Goal: Task Accomplishment & Management: Use online tool/utility

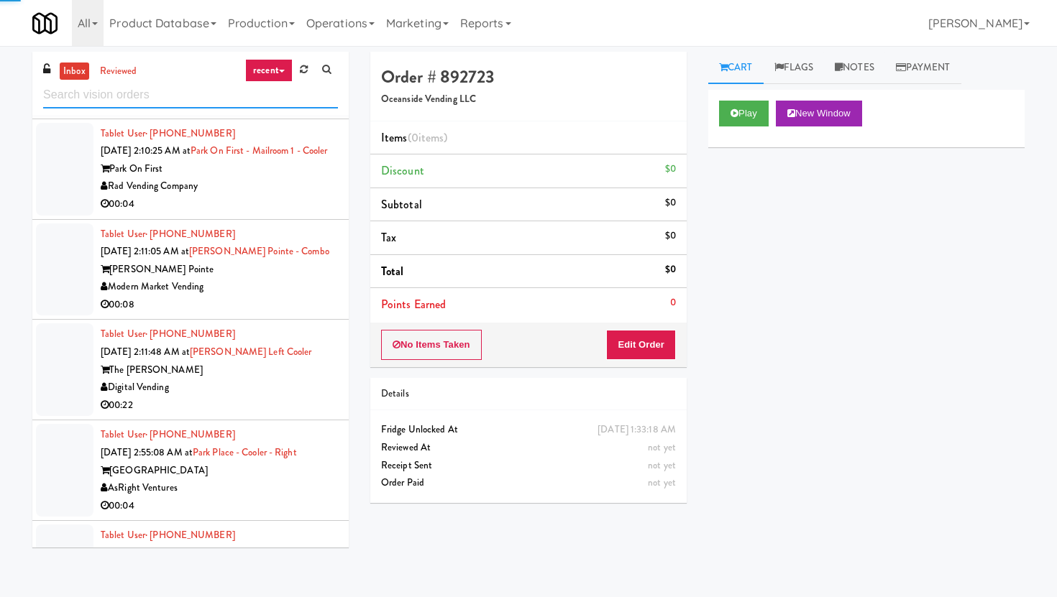
scroll to position [3419, 0]
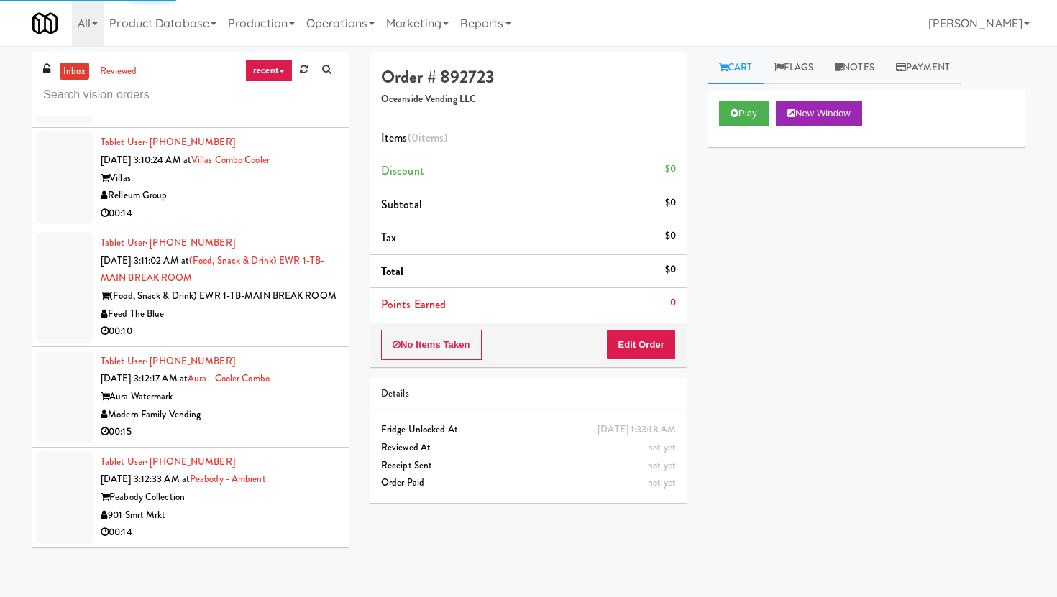
click at [220, 225] on li "Tablet User · (651) 854-8555 Aug 18, 2025 3:10:24 AM at Villas Combo Cooler Vil…" at bounding box center [190, 178] width 316 height 101
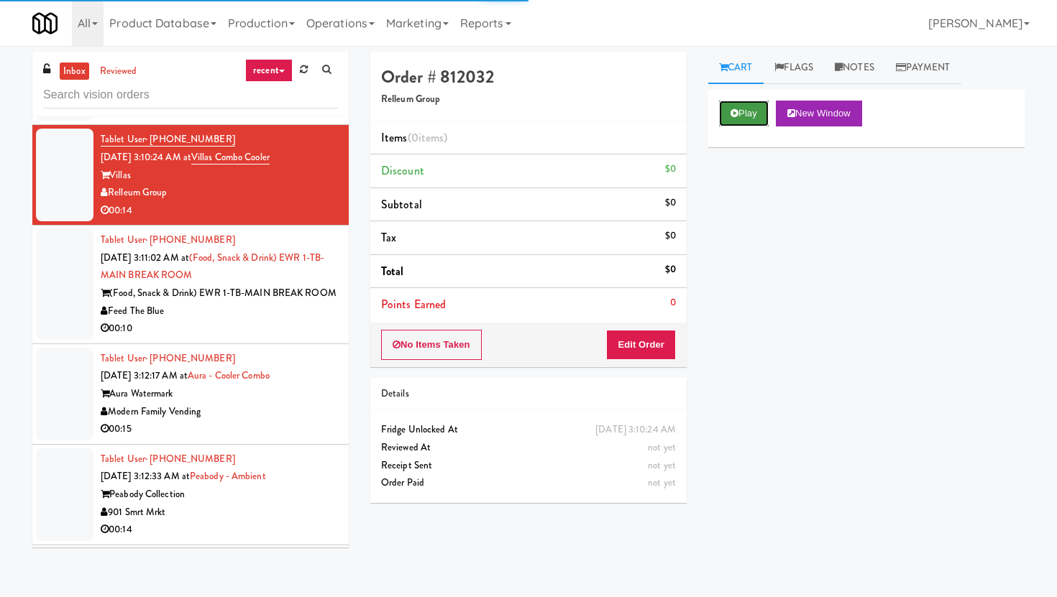
click at [737, 110] on icon at bounding box center [734, 113] width 8 height 9
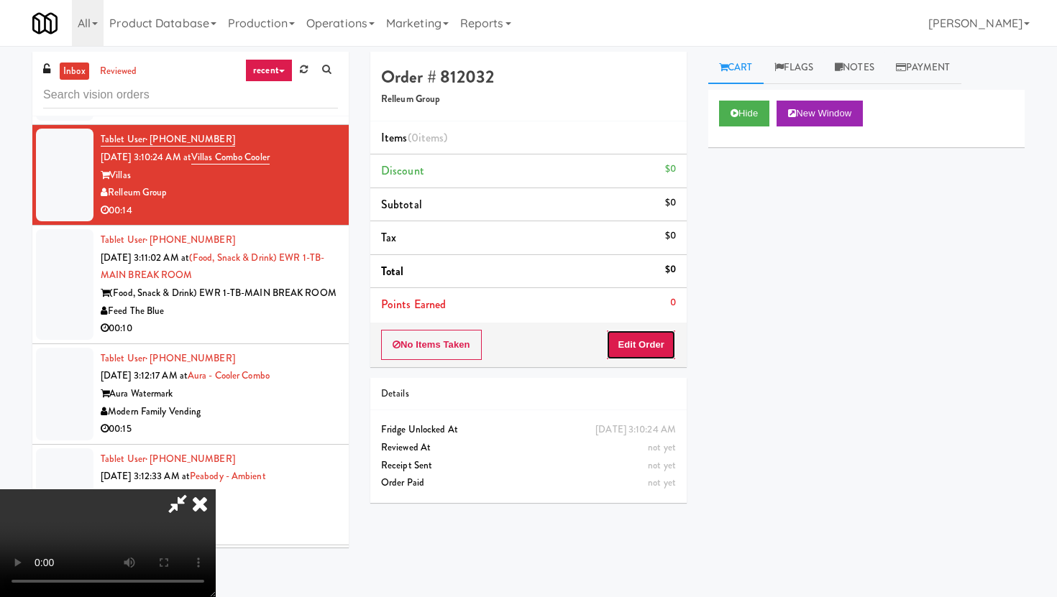
click at [650, 356] on button "Edit Order" at bounding box center [641, 345] width 70 height 30
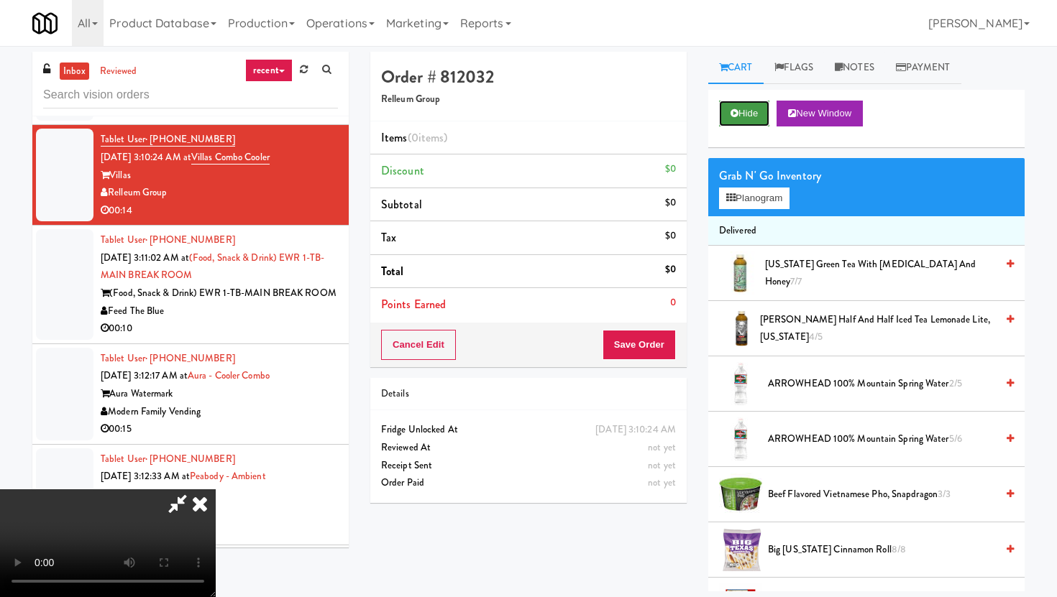
click at [758, 114] on button "Hide" at bounding box center [744, 114] width 50 height 26
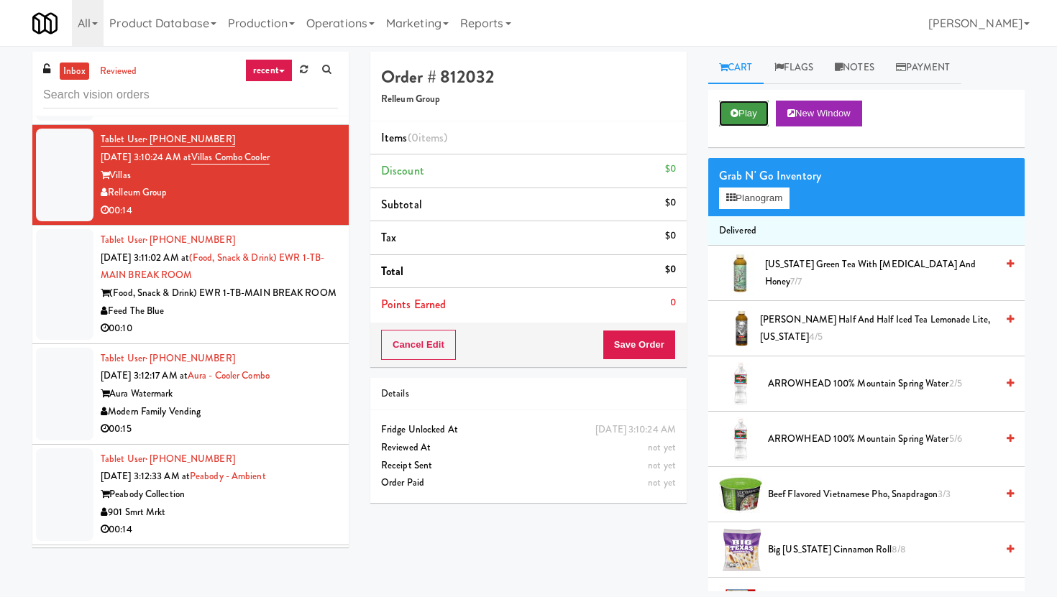
click at [758, 114] on button "Play" at bounding box center [744, 114] width 50 height 26
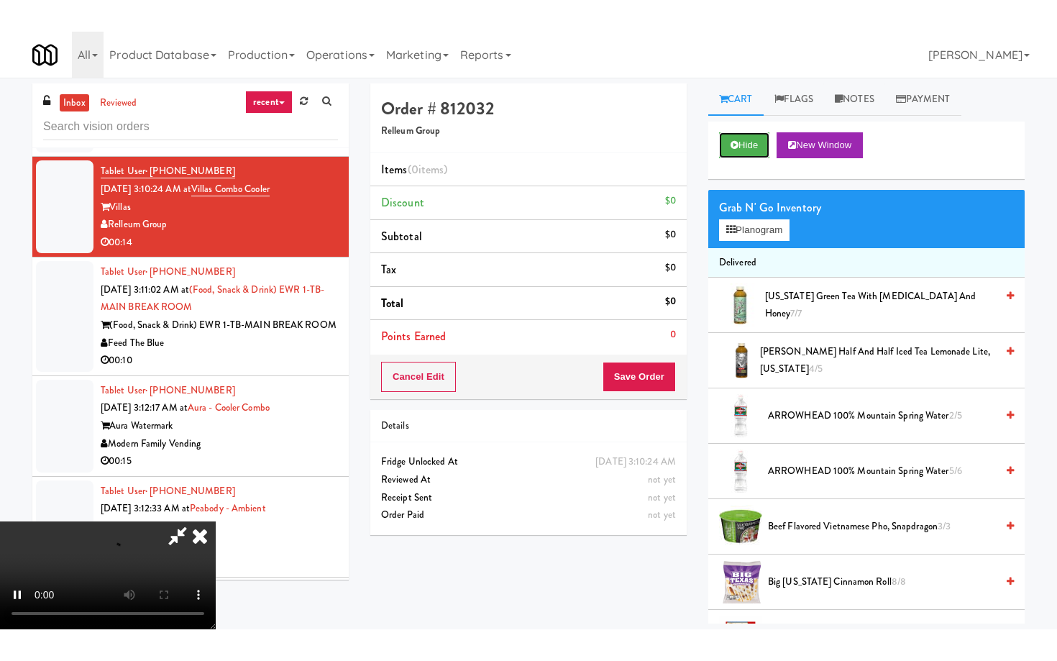
scroll to position [118, 0]
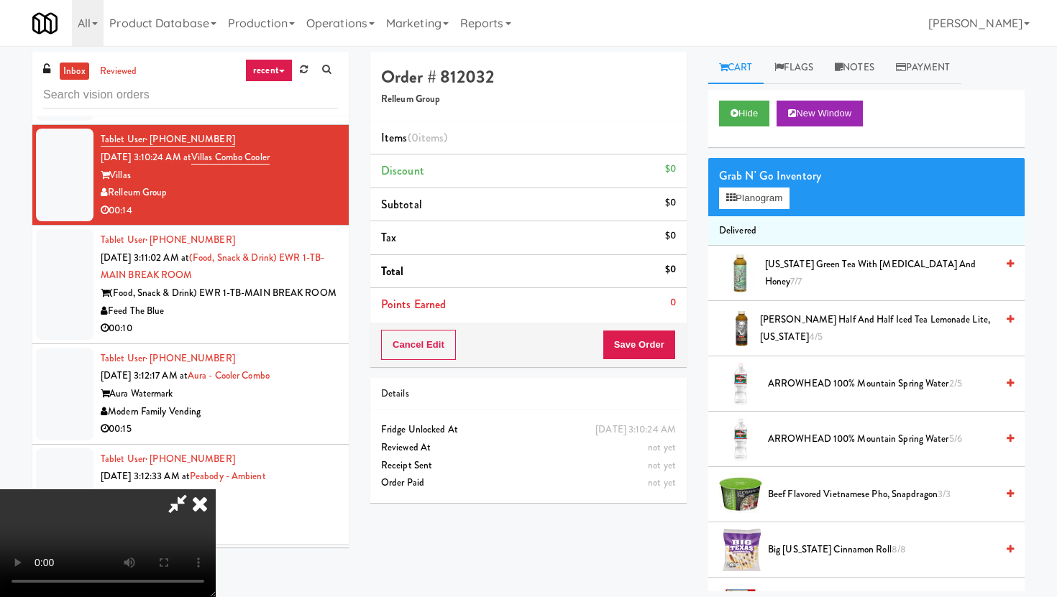
click at [216, 490] on video at bounding box center [108, 544] width 216 height 108
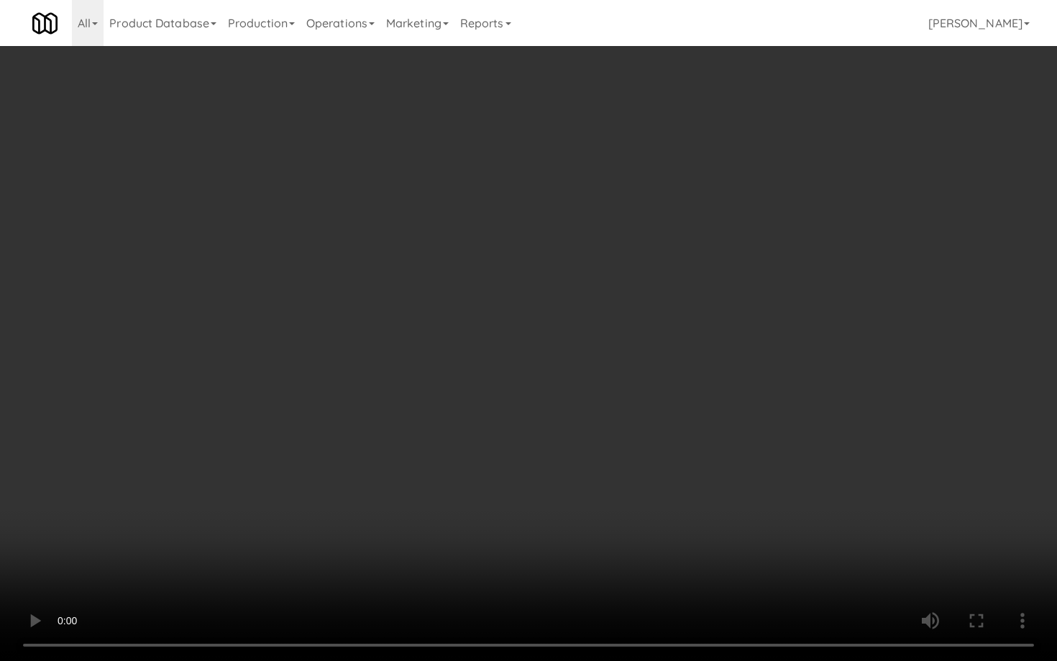
click at [425, 421] on video at bounding box center [528, 330] width 1057 height 661
click at [362, 444] on video at bounding box center [528, 330] width 1057 height 661
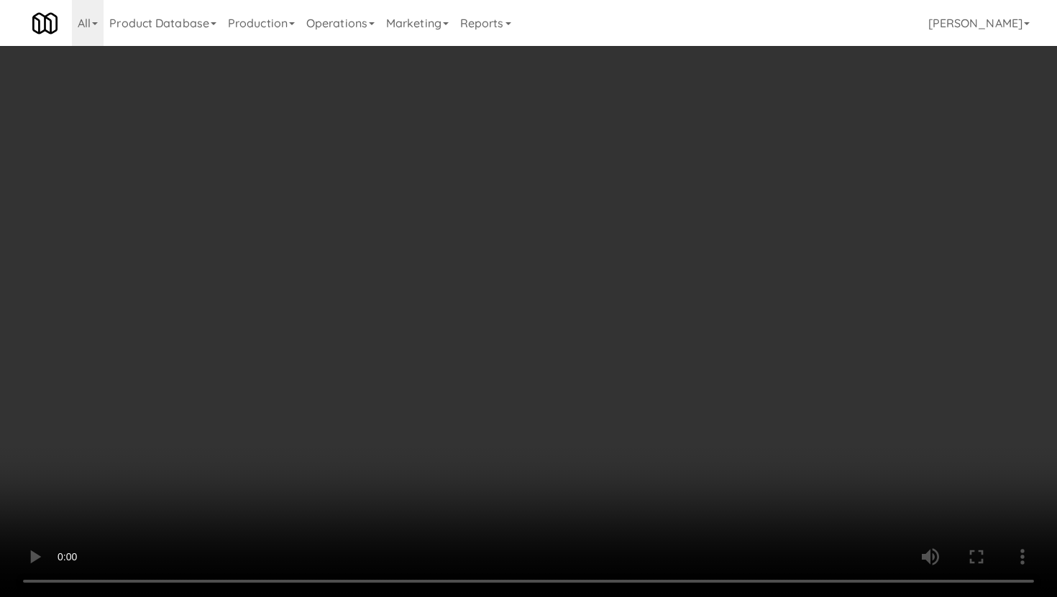
scroll to position [118, 0]
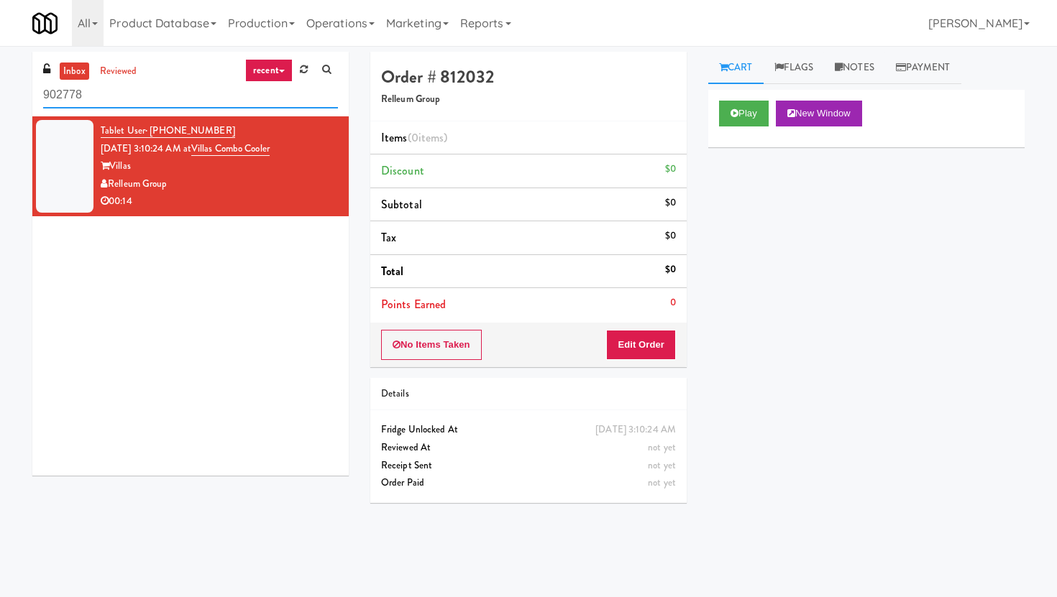
click at [170, 98] on input "902778" at bounding box center [190, 95] width 295 height 27
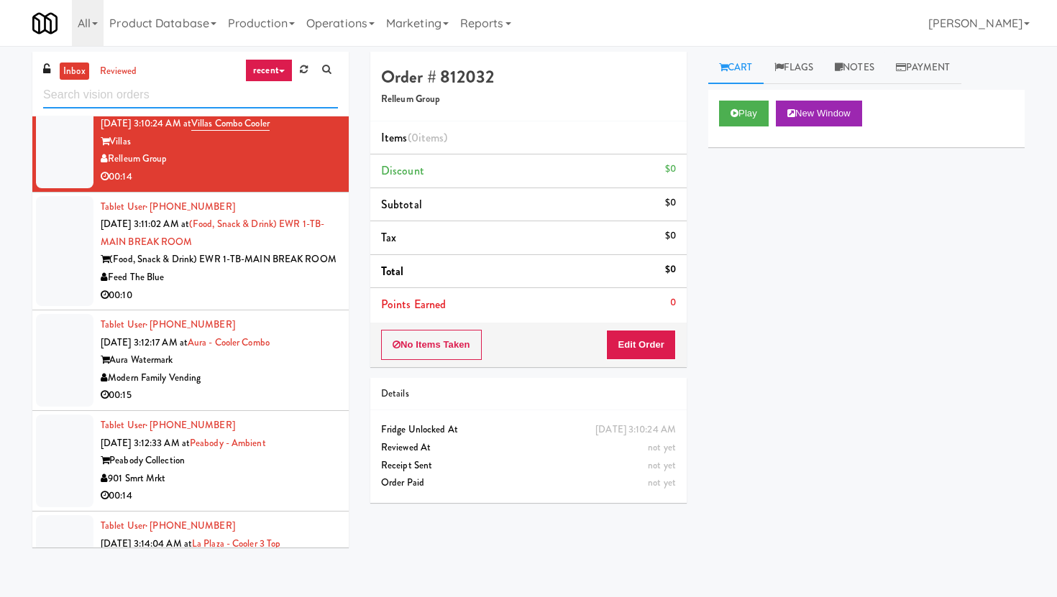
scroll to position [3401, 0]
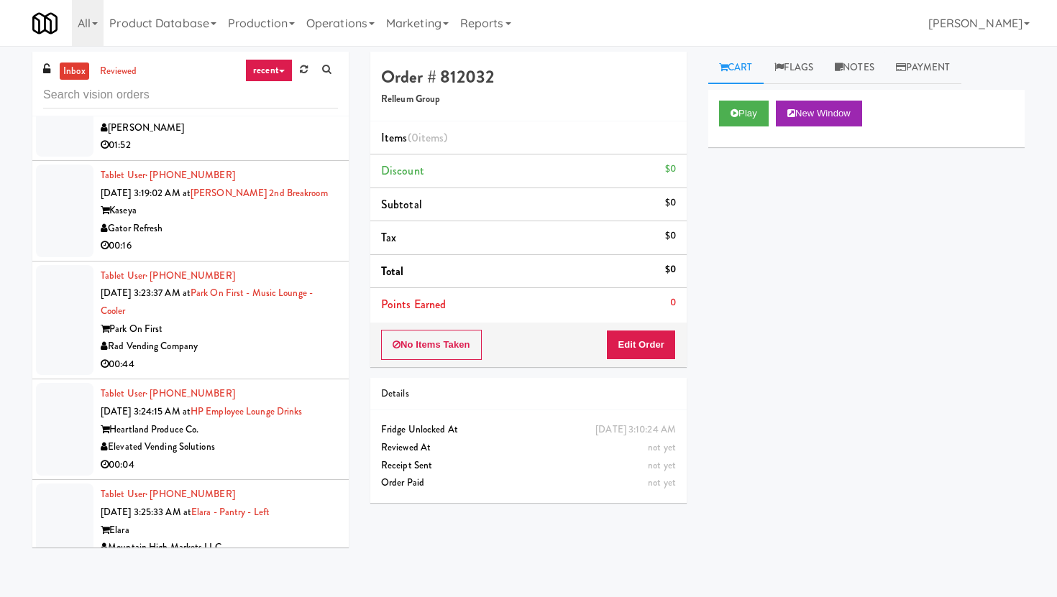
click at [239, 237] on div "00:16" at bounding box center [219, 246] width 237 height 18
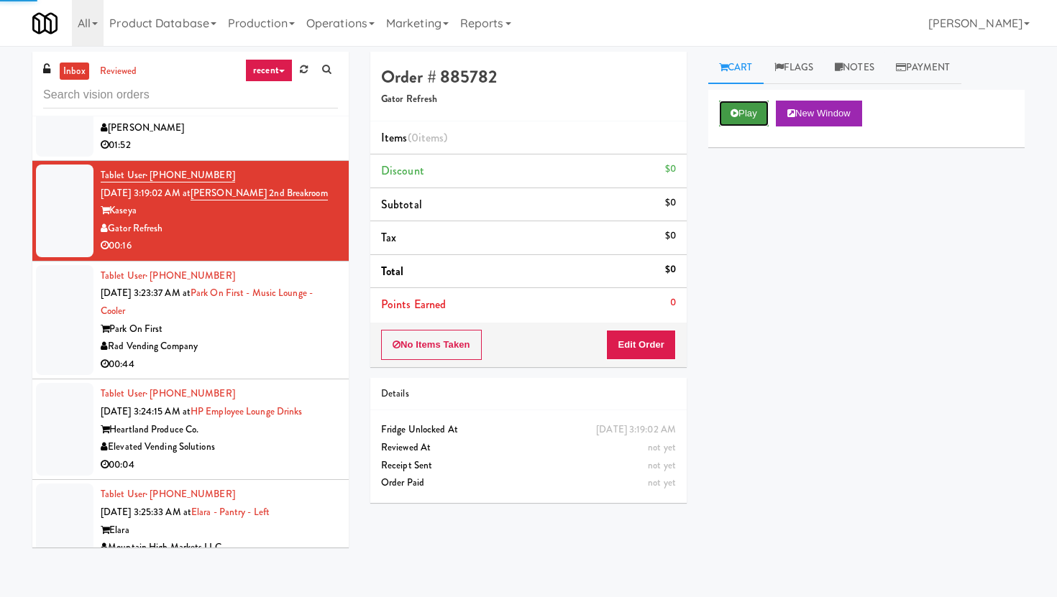
click at [738, 117] on button "Play" at bounding box center [744, 114] width 50 height 26
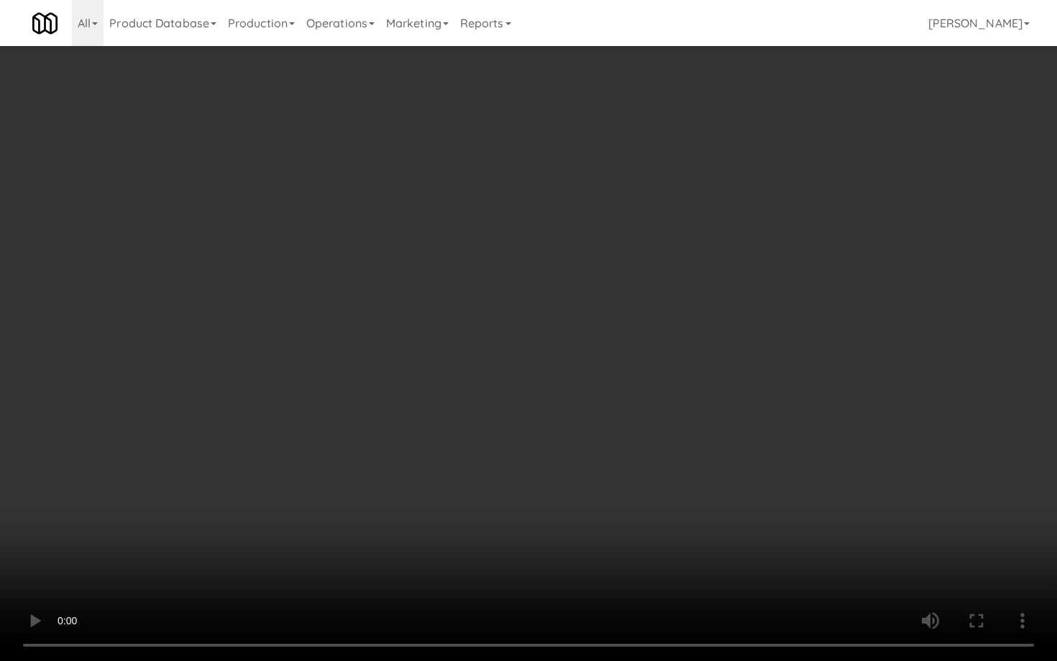
click at [147, 402] on video at bounding box center [528, 330] width 1057 height 661
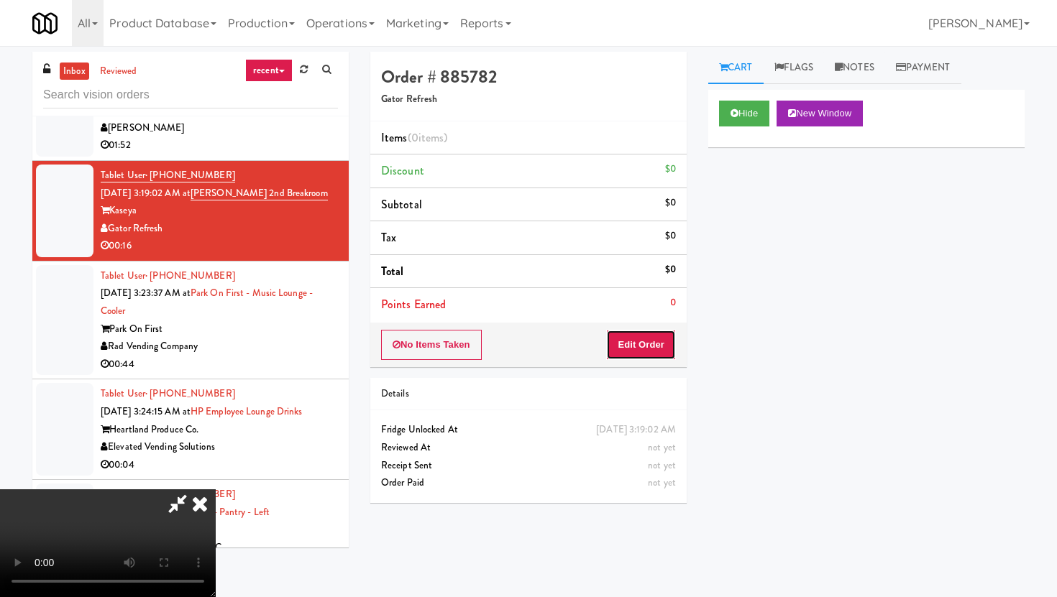
click at [665, 350] on button "Edit Order" at bounding box center [641, 345] width 70 height 30
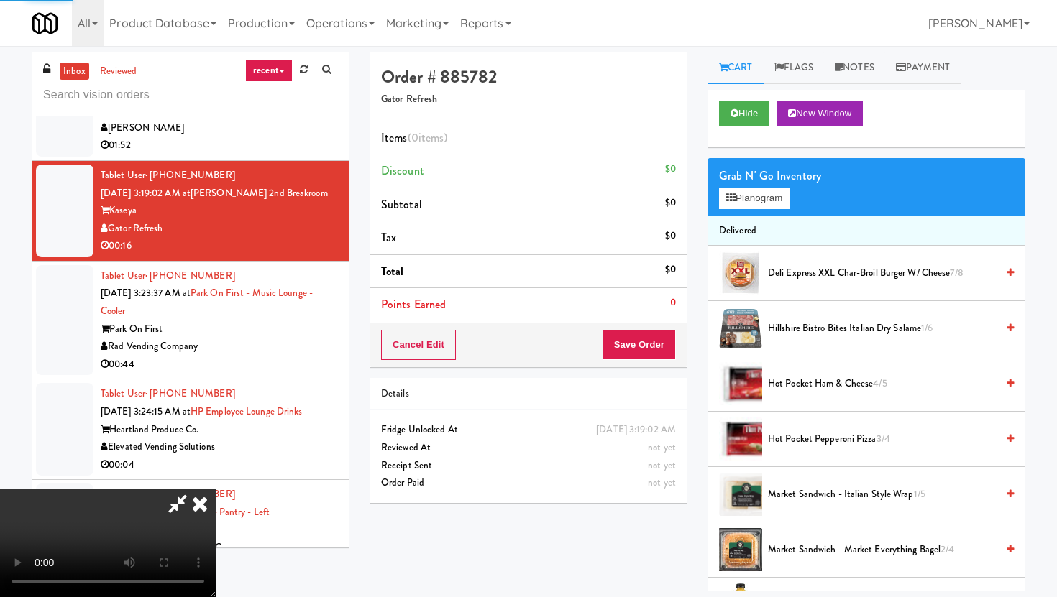
click at [216, 490] on video at bounding box center [108, 544] width 216 height 108
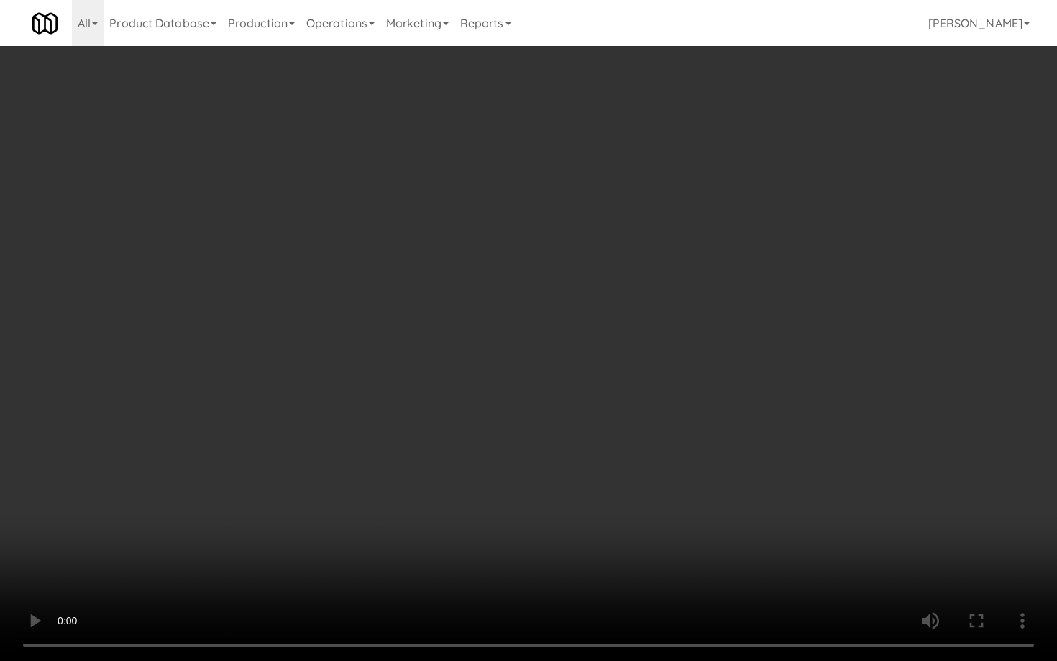
click at [638, 572] on video at bounding box center [528, 330] width 1057 height 661
click at [579, 547] on video at bounding box center [528, 330] width 1057 height 661
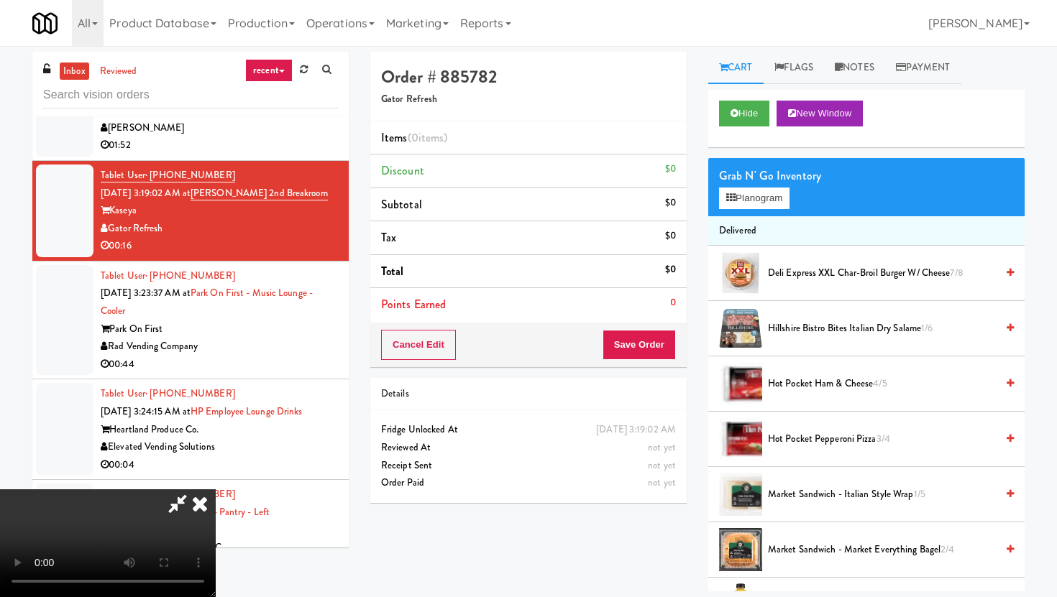
click at [216, 490] on icon at bounding box center [200, 504] width 32 height 29
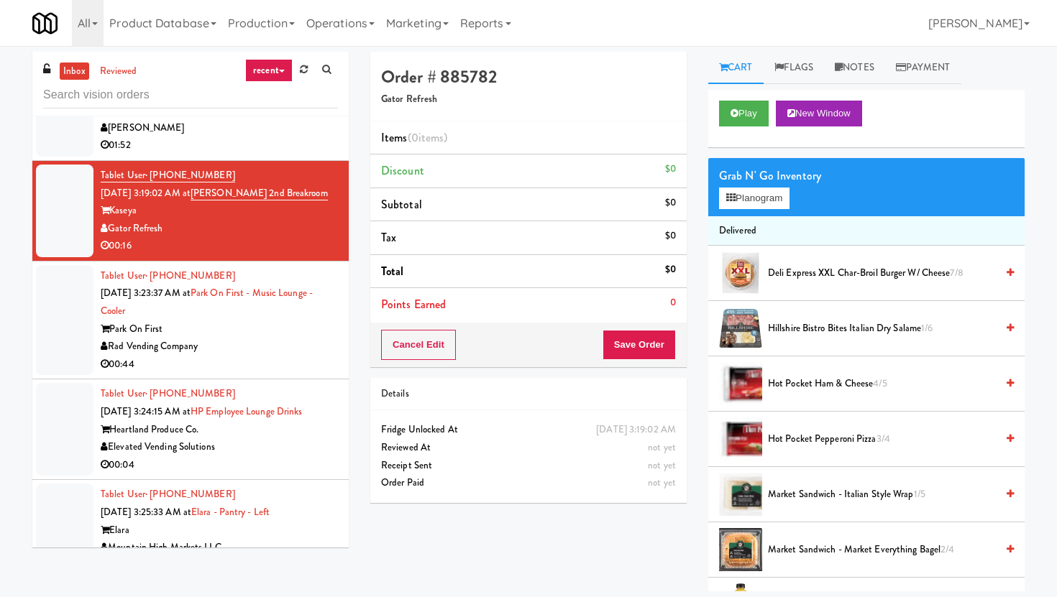
click at [247, 321] on div "Park On First" at bounding box center [219, 330] width 237 height 18
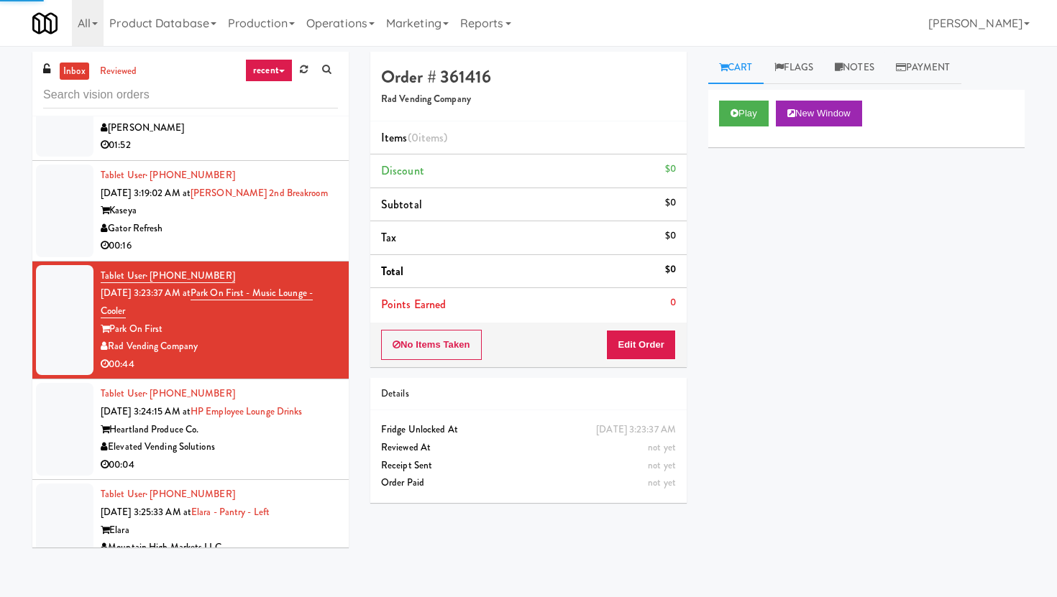
click at [308, 237] on div "00:16" at bounding box center [219, 246] width 237 height 18
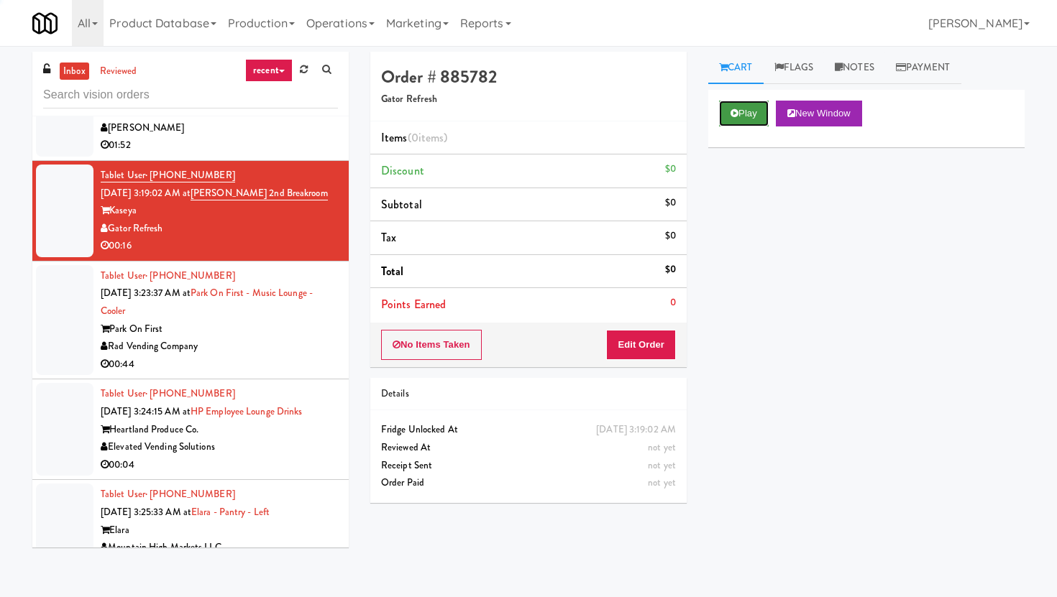
click at [726, 123] on button "Play" at bounding box center [744, 114] width 50 height 26
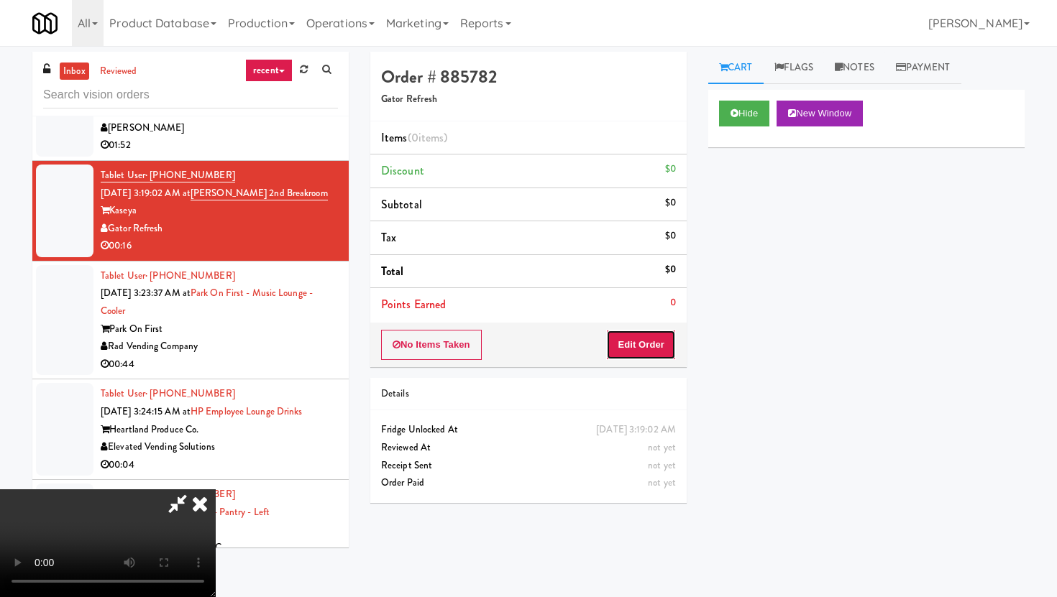
click at [641, 351] on button "Edit Order" at bounding box center [641, 345] width 70 height 30
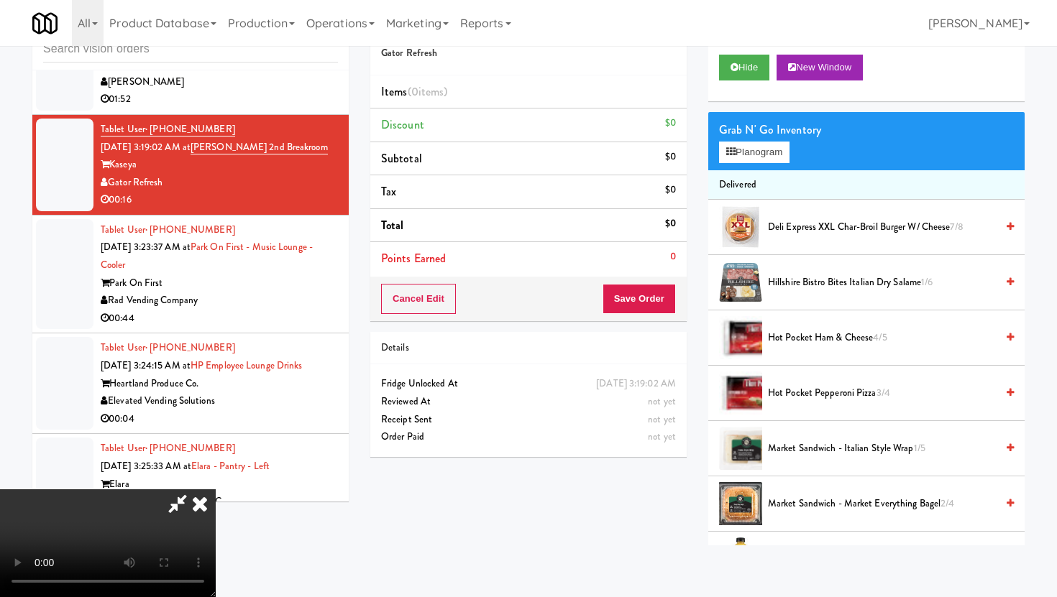
click at [216, 490] on icon at bounding box center [200, 504] width 32 height 29
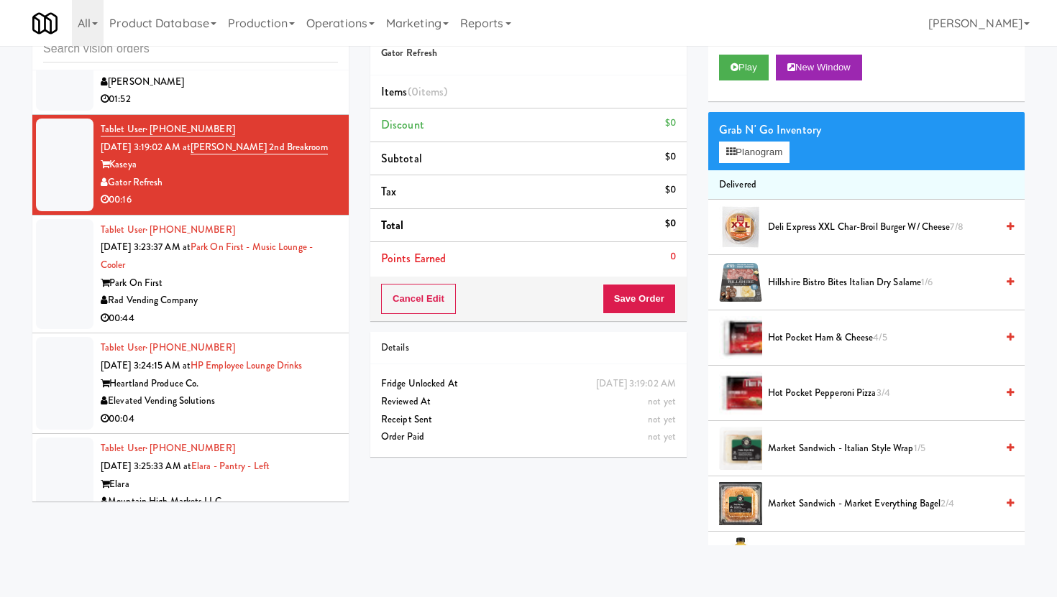
click at [256, 292] on div "Rad Vending Company" at bounding box center [219, 301] width 237 height 18
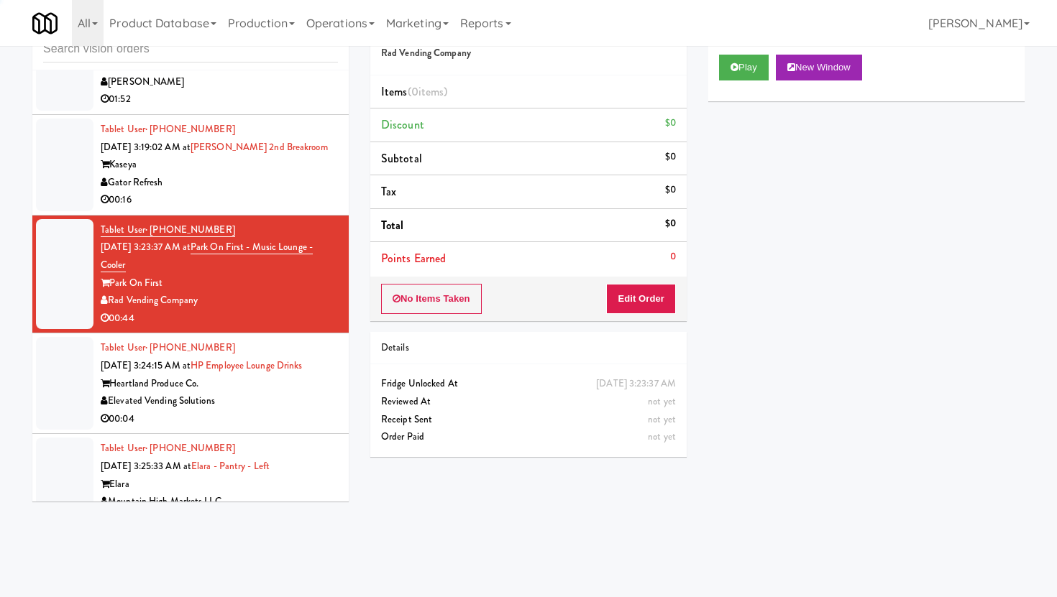
click at [289, 410] on div "00:04" at bounding box center [219, 419] width 237 height 18
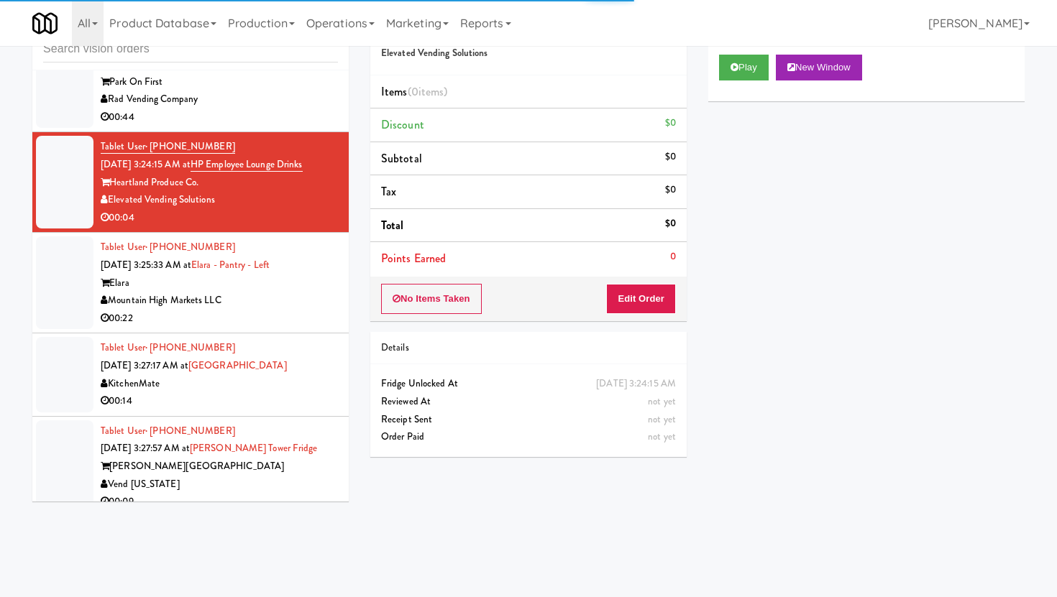
scroll to position [3626, 0]
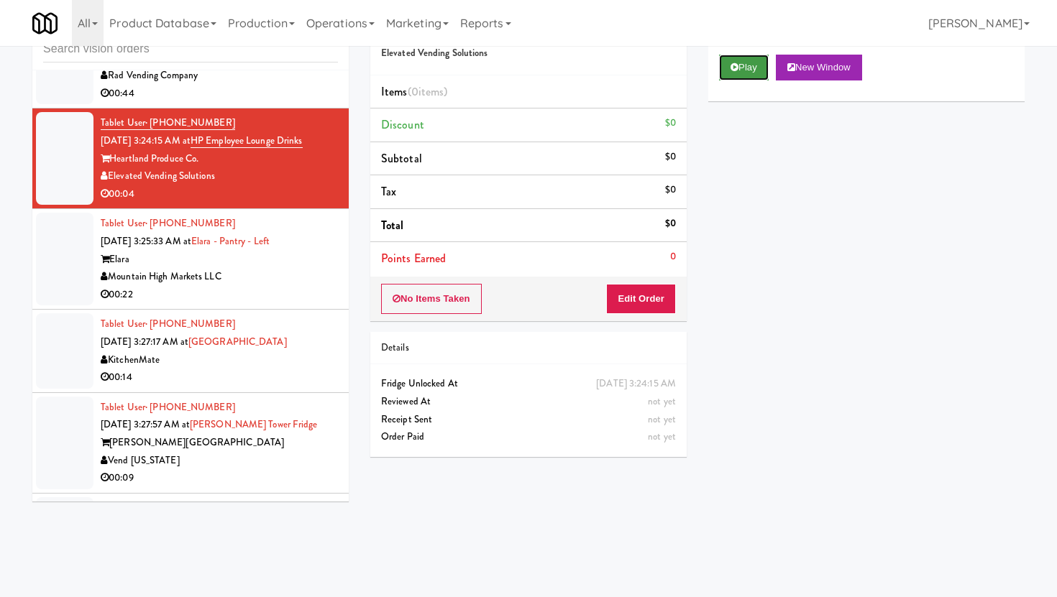
click at [758, 68] on button "Play" at bounding box center [744, 68] width 50 height 26
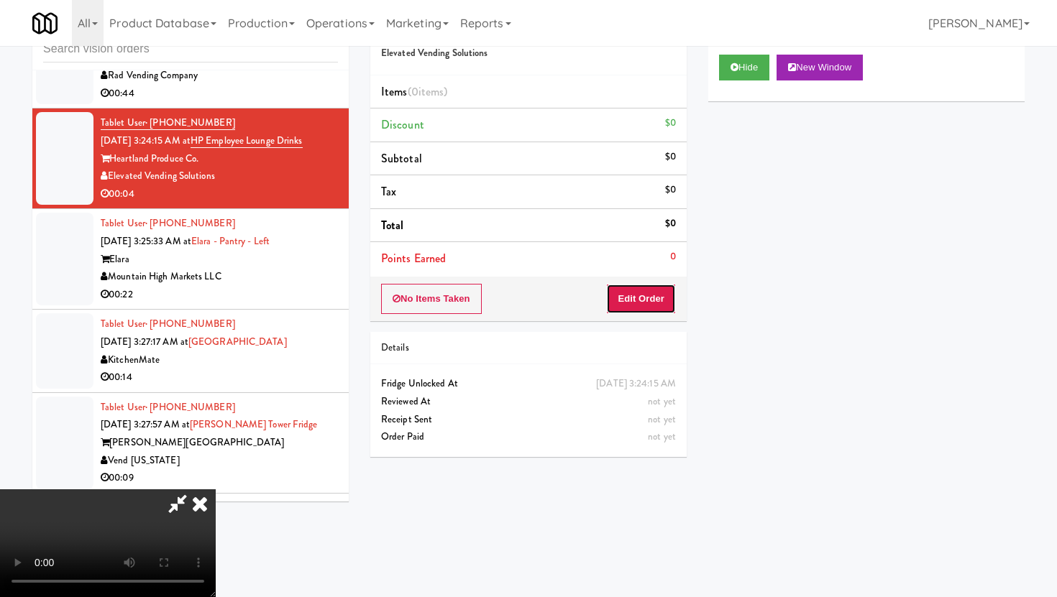
click at [661, 288] on button "Edit Order" at bounding box center [641, 299] width 70 height 30
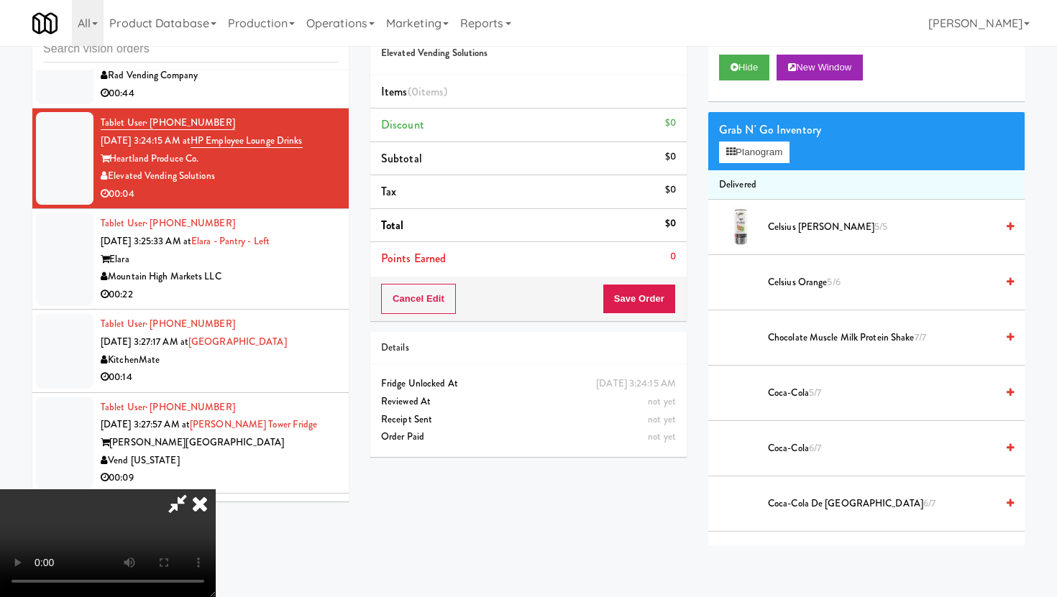
scroll to position [0, 0]
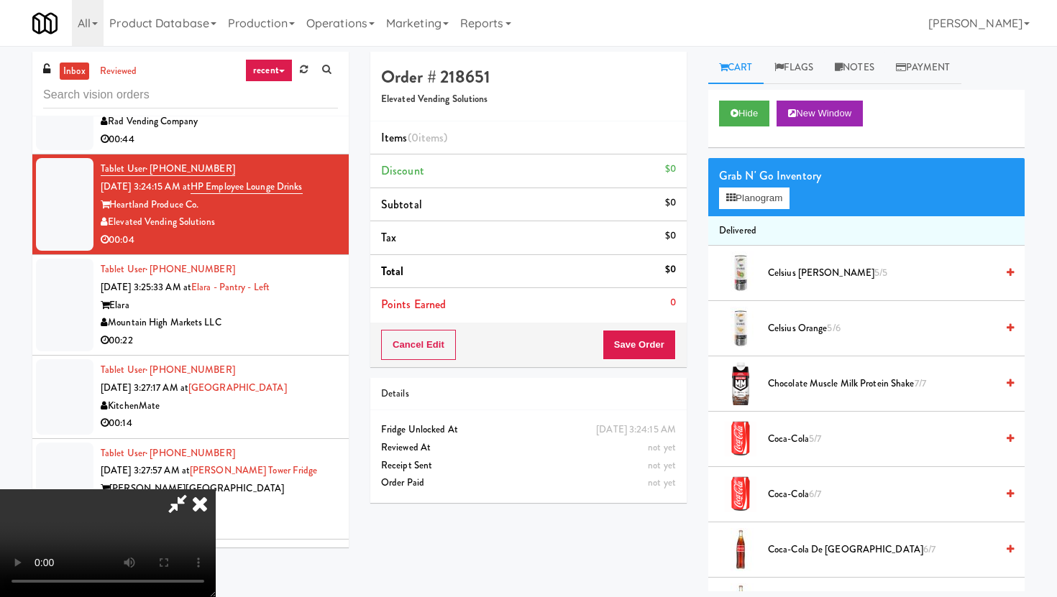
click at [216, 490] on icon at bounding box center [200, 504] width 32 height 29
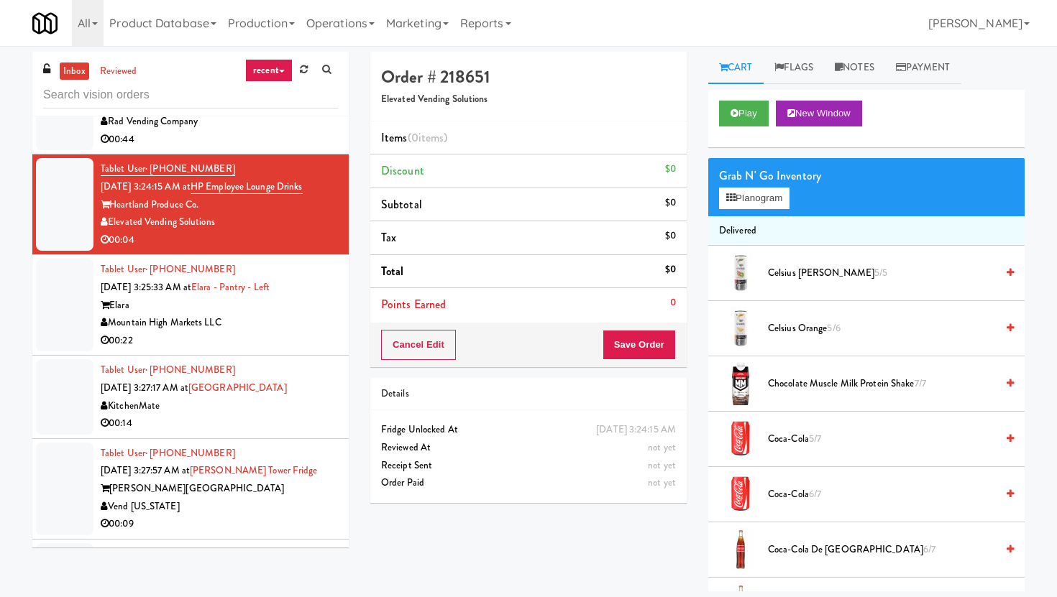
click at [309, 320] on li "Tablet User · (907) 738-4422 [DATE] 3:25:33 AM at [GEOGRAPHIC_DATA] - Left Elar…" at bounding box center [190, 305] width 316 height 101
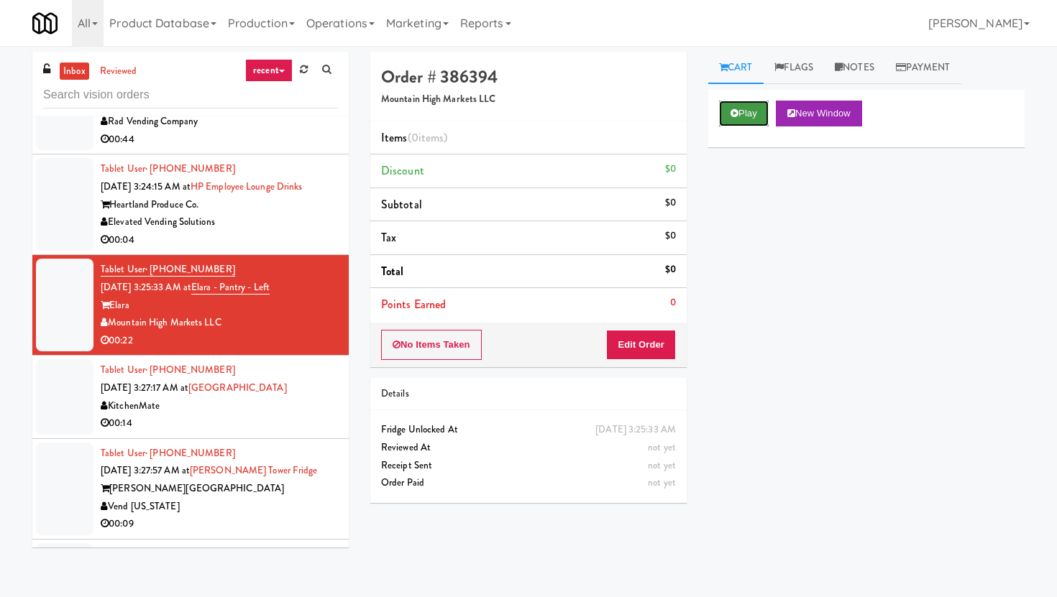
click at [736, 109] on icon at bounding box center [734, 113] width 8 height 9
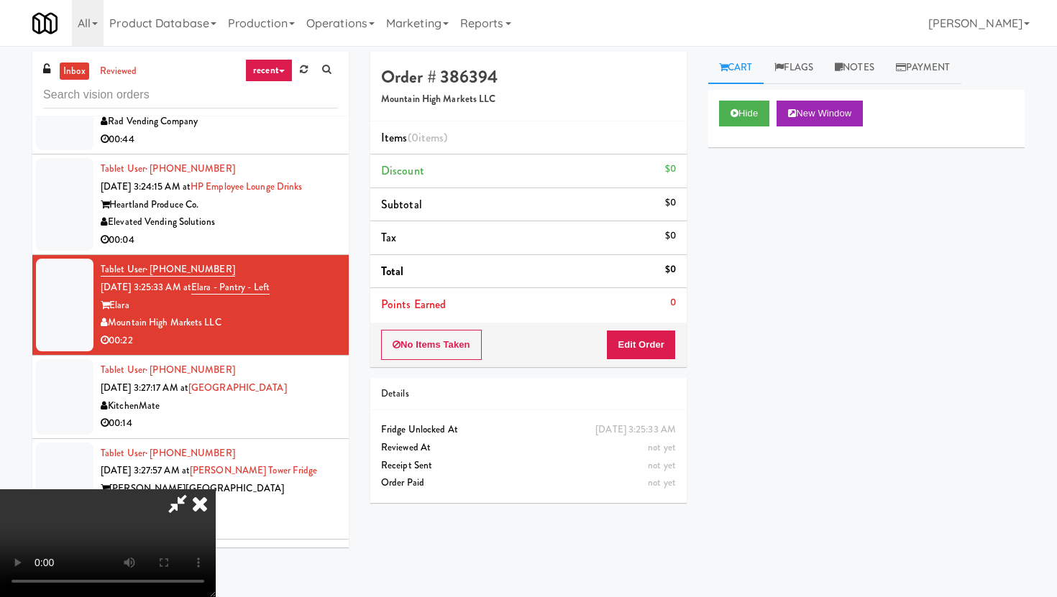
click at [216, 490] on icon at bounding box center [200, 504] width 32 height 29
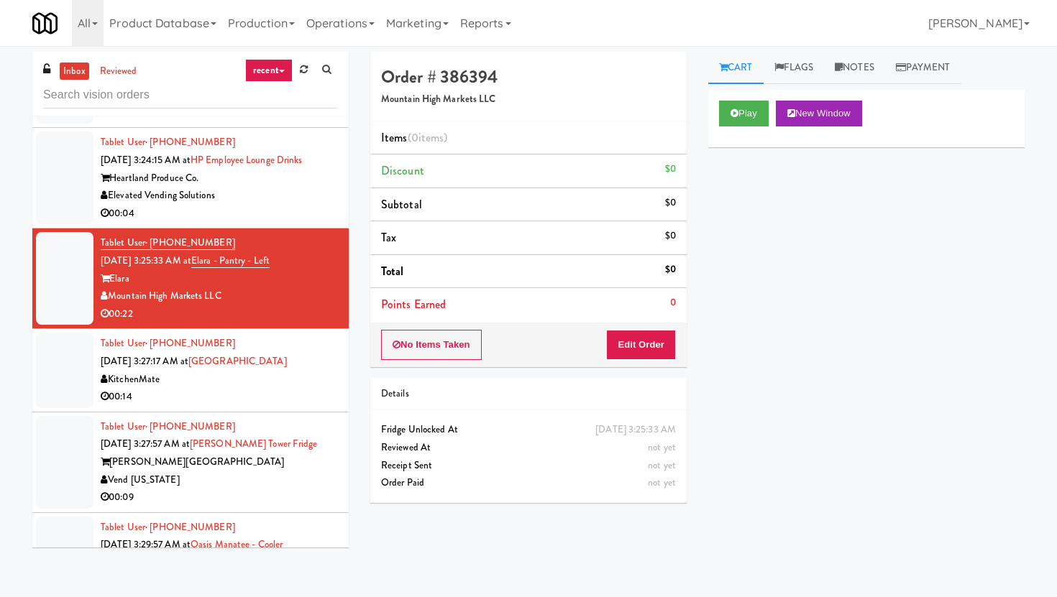
scroll to position [3675, 0]
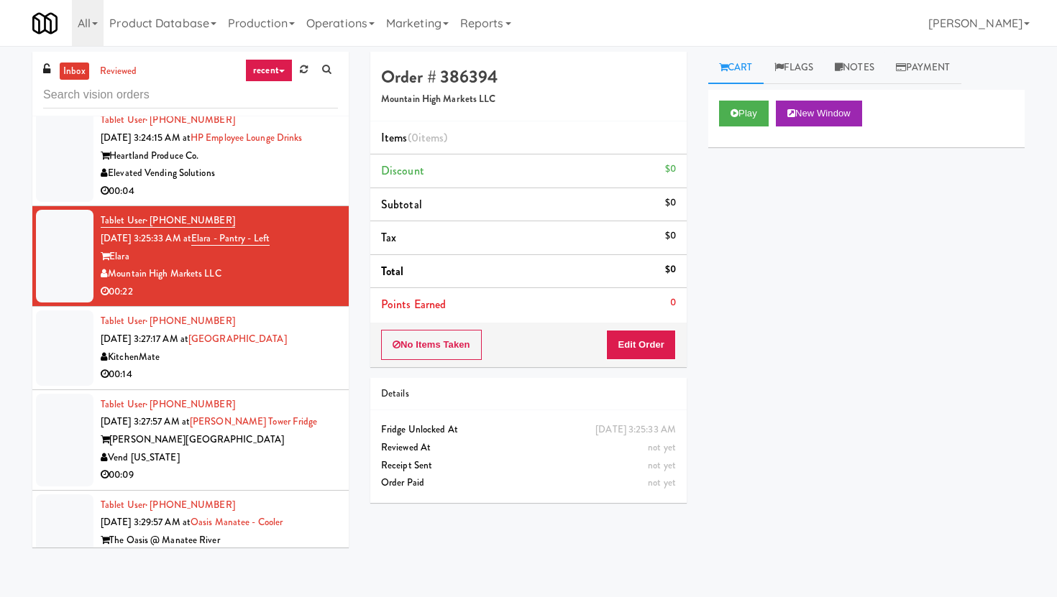
click at [296, 431] on div "[PERSON_NAME][GEOGRAPHIC_DATA]" at bounding box center [219, 440] width 237 height 18
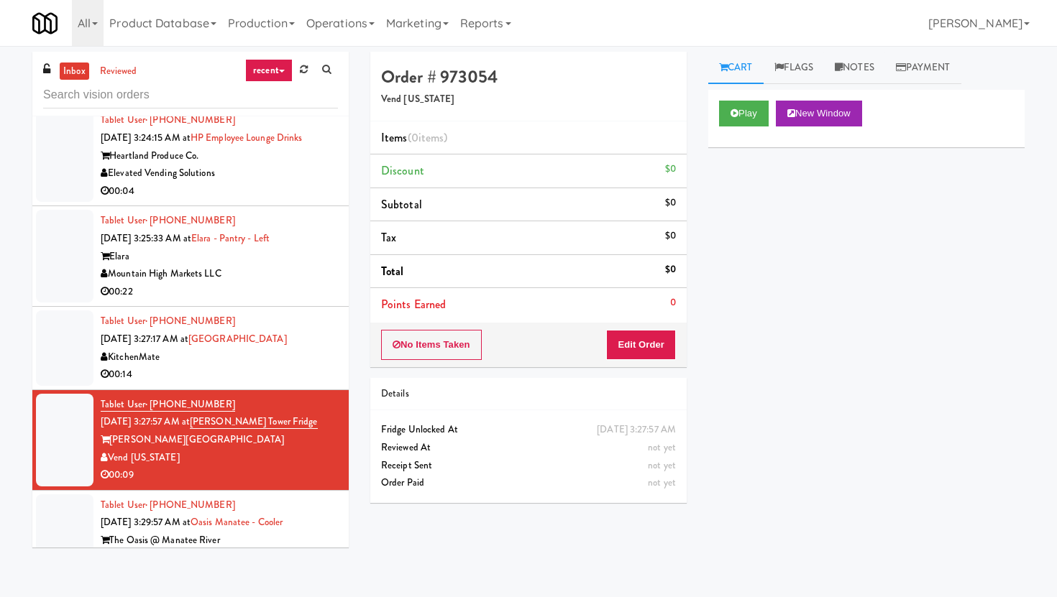
click at [661, 495] on div "[DATE] 3:27:57 AM Fridge Unlocked At not yet Reviewed At not yet Receipt Sent n…" at bounding box center [528, 456] width 316 height 92
click at [735, 112] on icon at bounding box center [734, 113] width 8 height 9
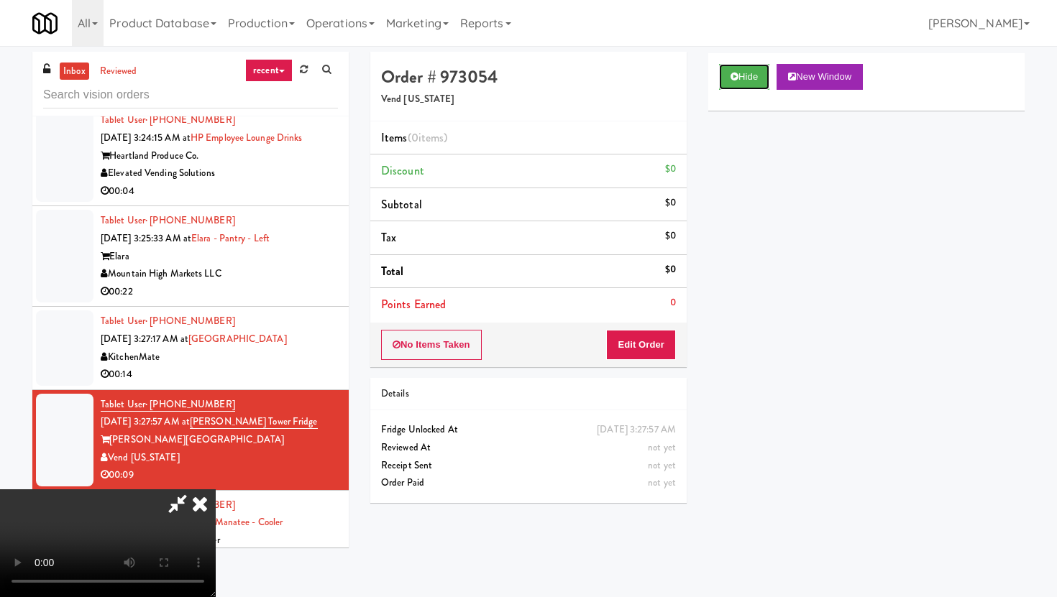
scroll to position [118, 0]
click at [216, 490] on video at bounding box center [108, 544] width 216 height 108
click at [847, 321] on div "Hide New Window Primary Flag Clear Flag if unable to determine what was taken o…" at bounding box center [866, 322] width 316 height 539
